Goal: Understand process/instructions: Learn about a topic

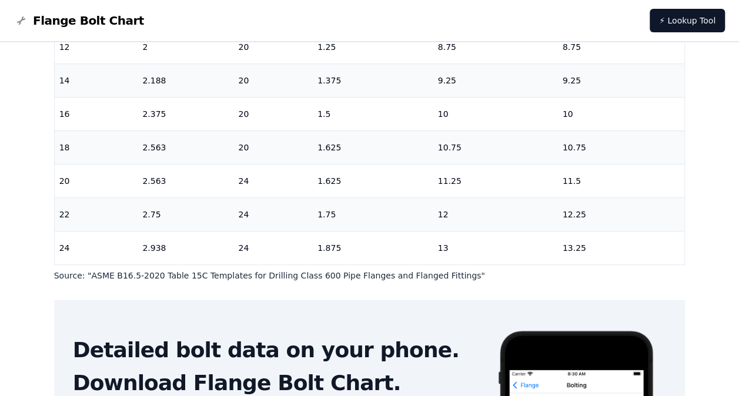
scroll to position [53, 0]
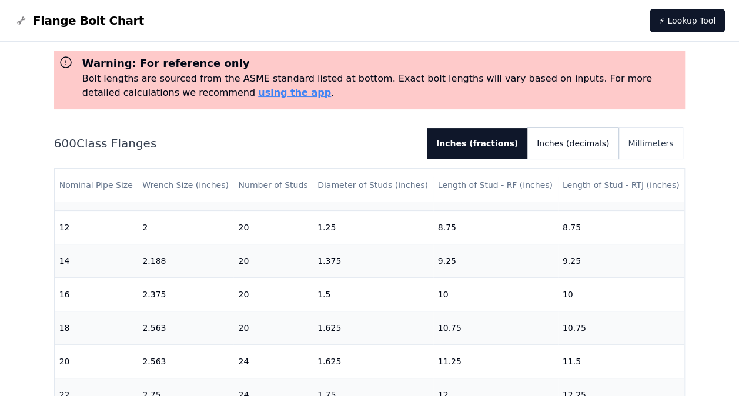
click at [582, 142] on button "Inches (decimals)" at bounding box center [572, 143] width 91 height 31
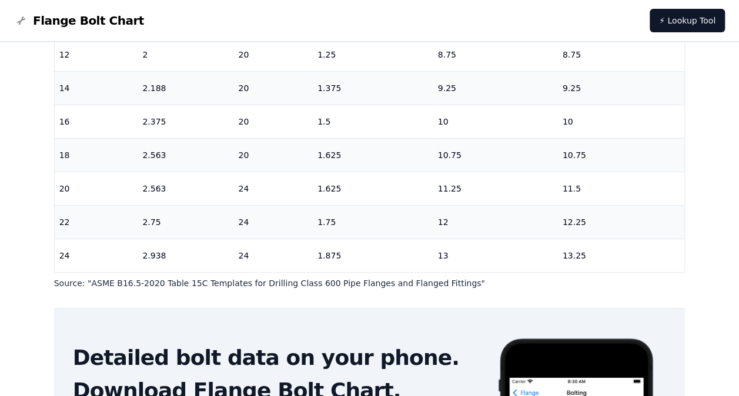
scroll to position [0, 0]
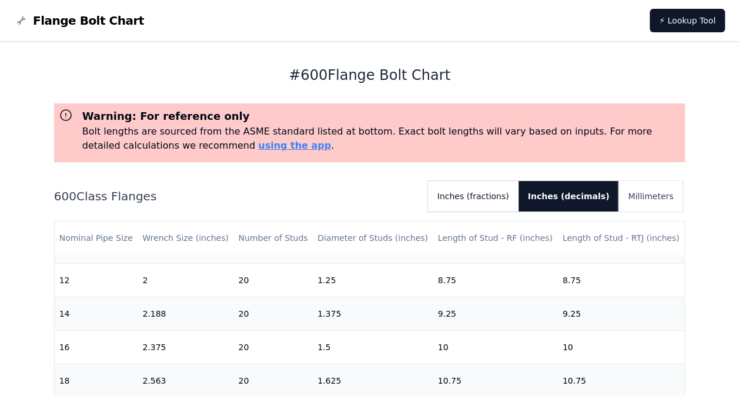
click at [519, 193] on button "Inches (fractions)" at bounding box center [473, 196] width 91 height 31
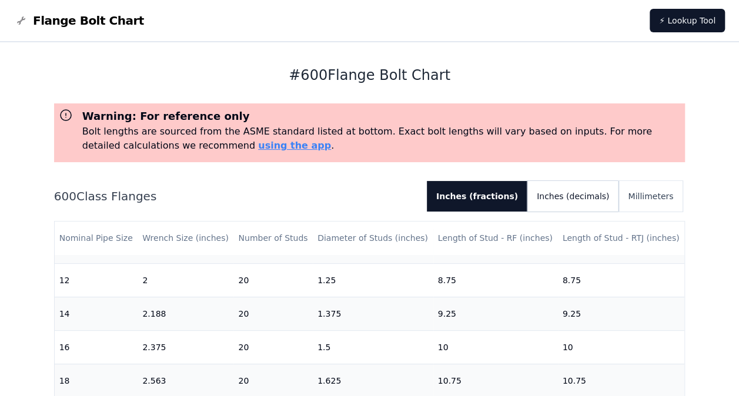
click at [610, 194] on button "Inches (decimals)" at bounding box center [572, 196] width 91 height 31
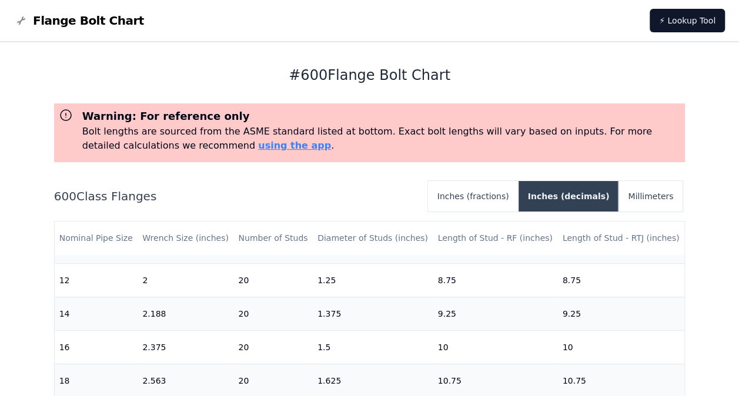
click at [600, 203] on button "Inches (decimals)" at bounding box center [569, 196] width 101 height 31
click at [485, 199] on button "Inches (fractions)" at bounding box center [473, 196] width 91 height 31
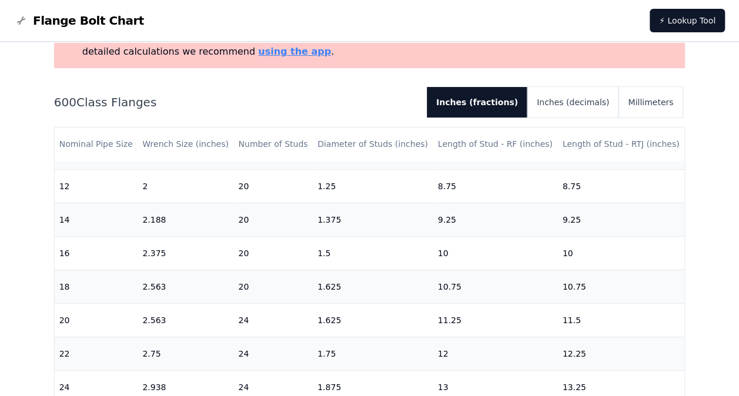
scroll to position [112, 0]
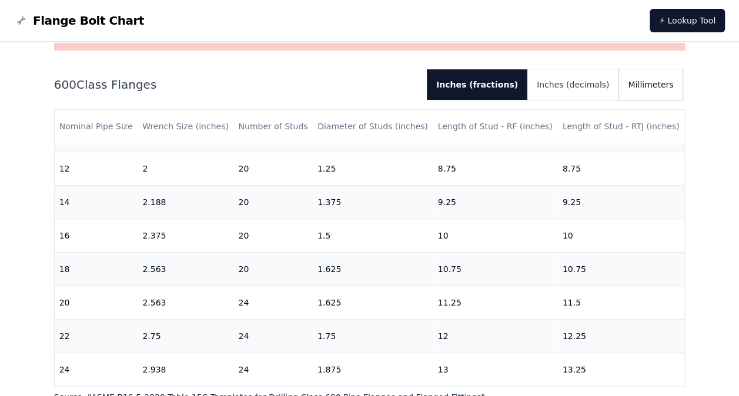
click at [663, 86] on button "Millimeters" at bounding box center [651, 84] width 64 height 31
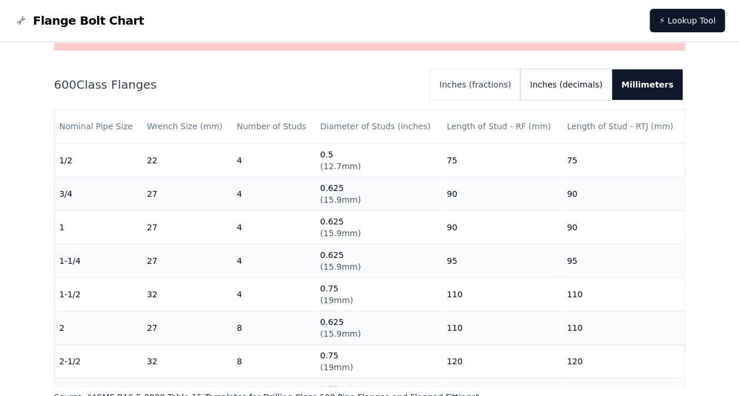
click at [606, 89] on button "Inches (decimals)" at bounding box center [565, 84] width 91 height 31
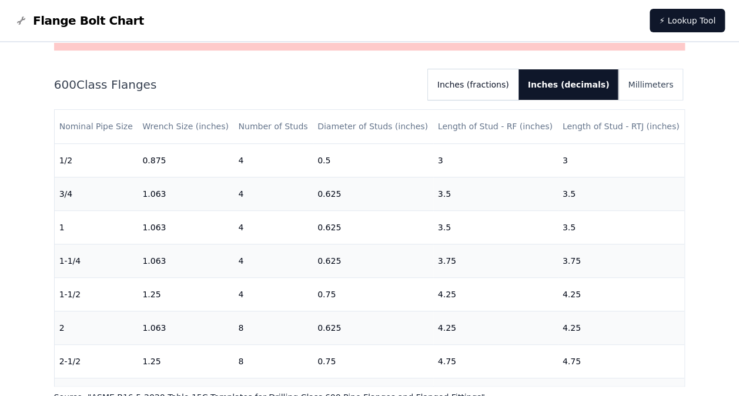
click at [519, 89] on button "Inches (fractions)" at bounding box center [473, 84] width 91 height 31
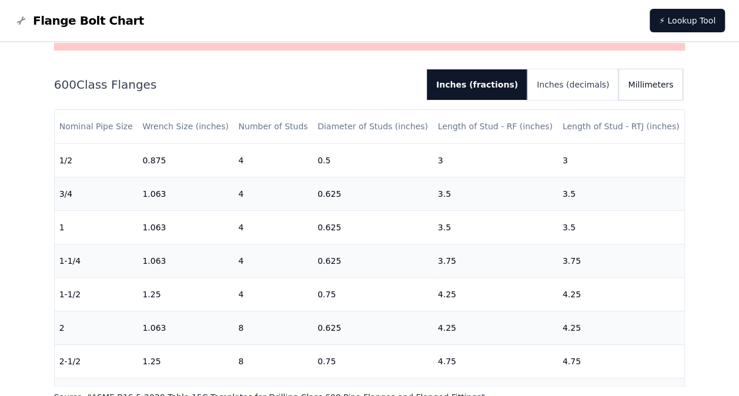
click at [641, 89] on button "Millimeters" at bounding box center [651, 84] width 64 height 31
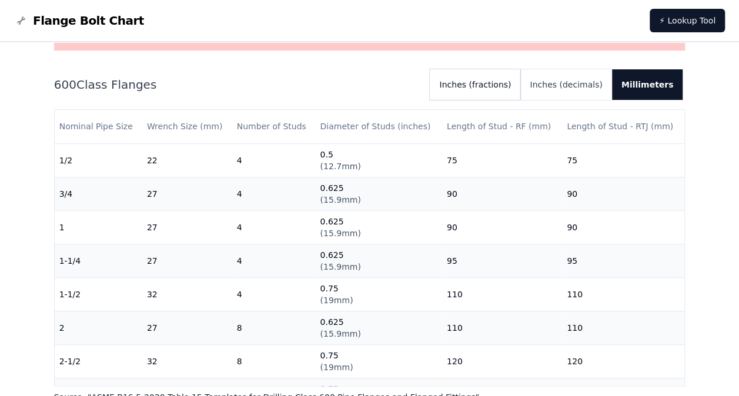
click at [479, 91] on button "Inches (fractions)" at bounding box center [475, 84] width 91 height 31
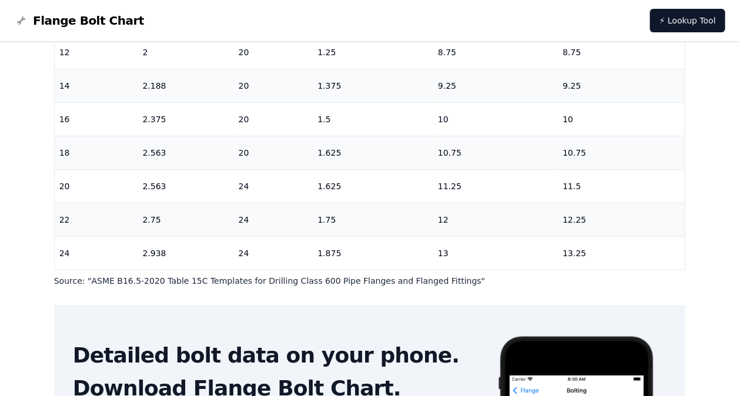
scroll to position [235, 0]
